Goal: Task Accomplishment & Management: Complete application form

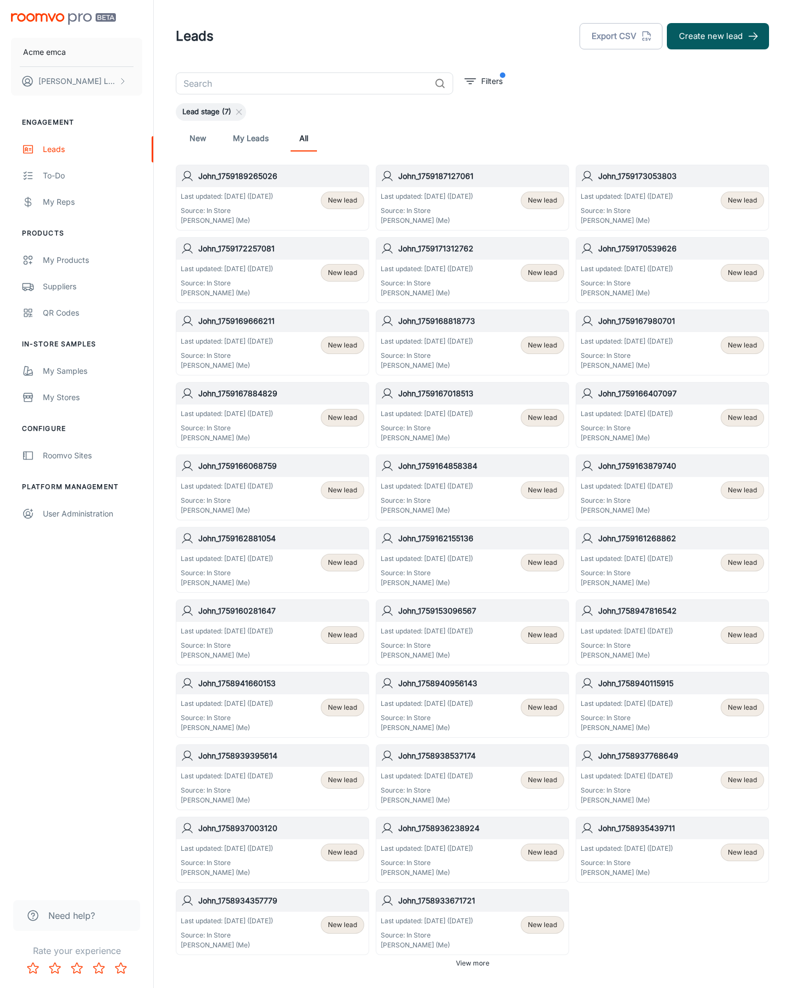
click at [718, 36] on button "Create new lead" at bounding box center [718, 36] width 102 height 26
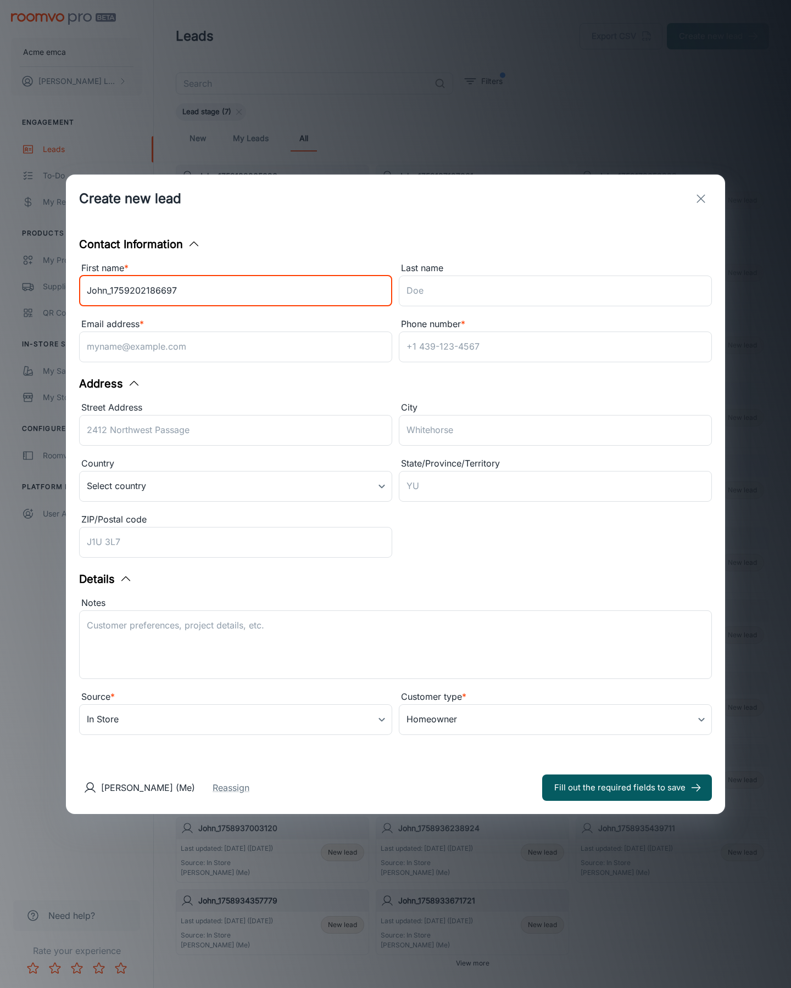
type input "John_1759202186697"
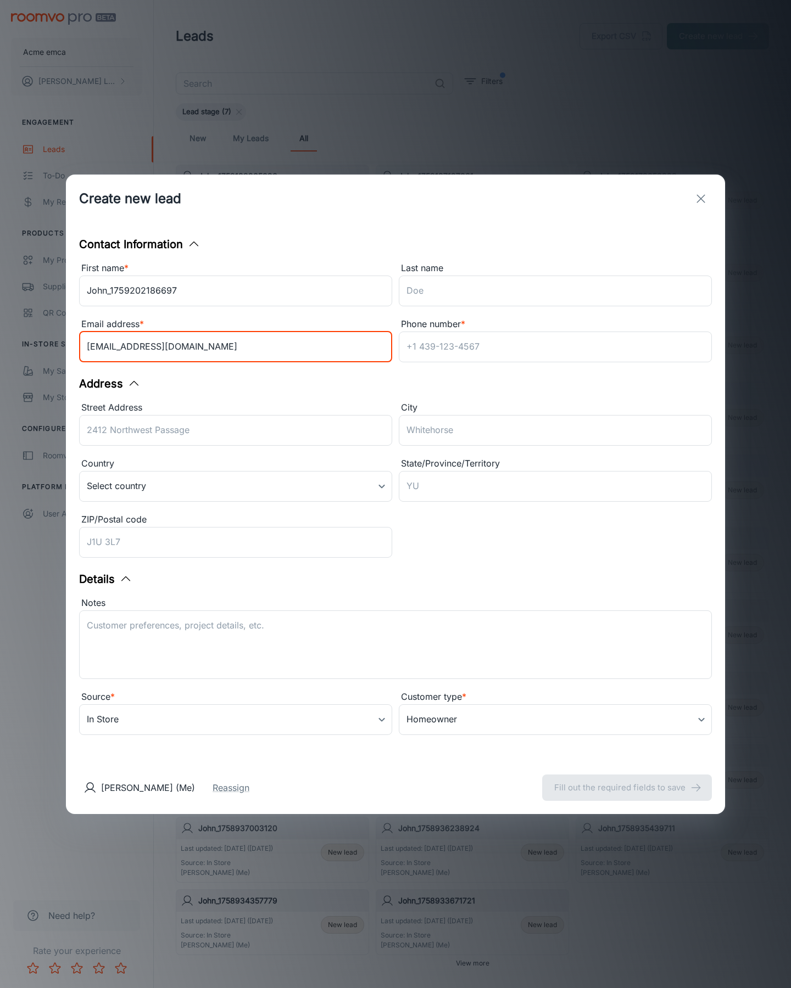
type input "[EMAIL_ADDRESS][DOMAIN_NAME]"
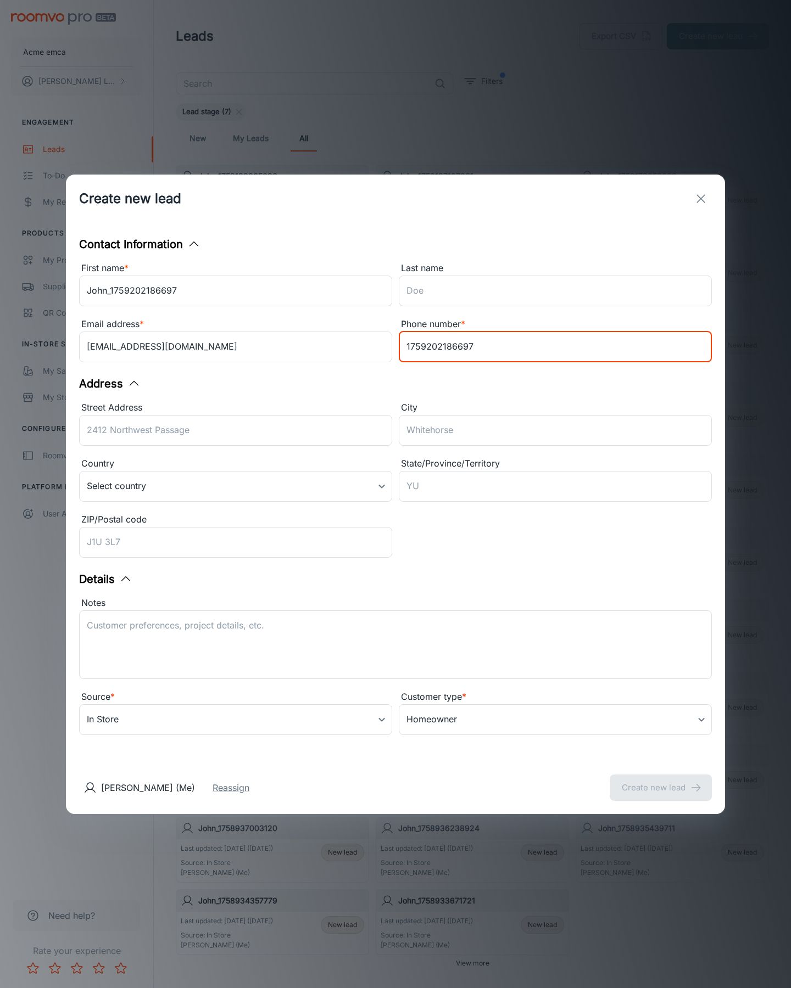
type input "1759202186697"
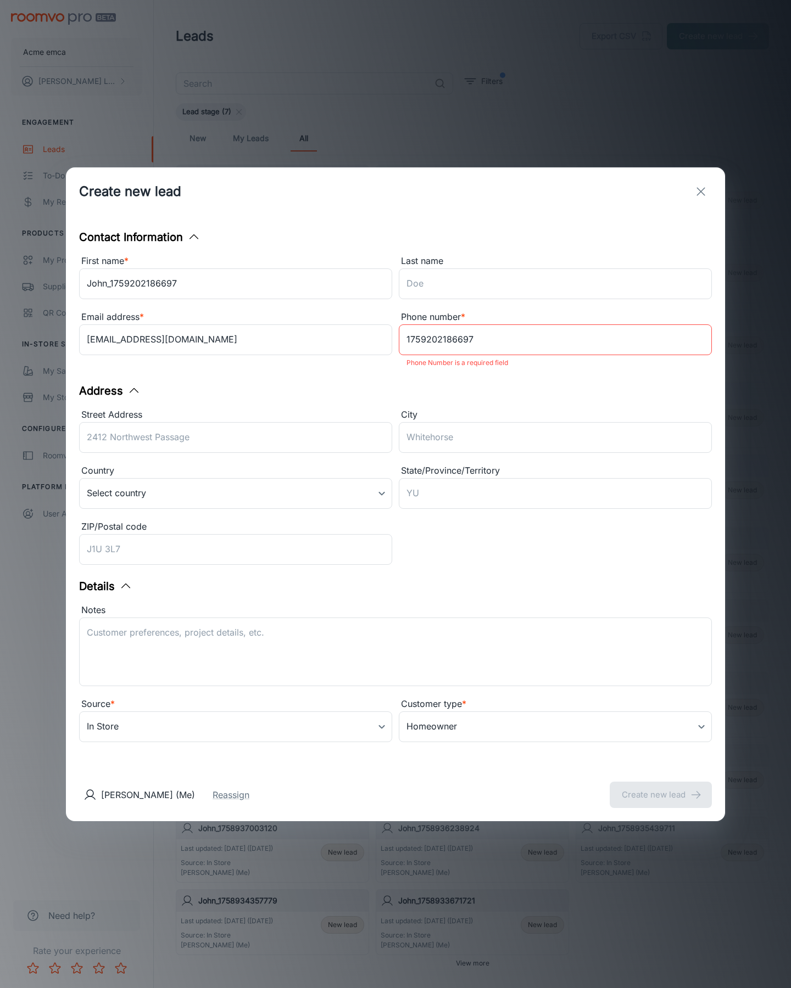
click at [661, 787] on button "Create new lead" at bounding box center [660, 795] width 102 height 26
